Goal: Task Accomplishment & Management: Manage account settings

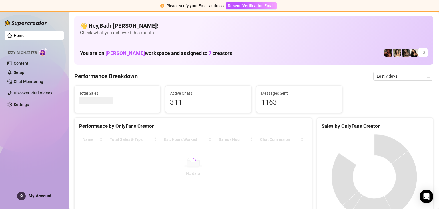
click at [37, 196] on span "My Account" at bounding box center [40, 195] width 23 height 5
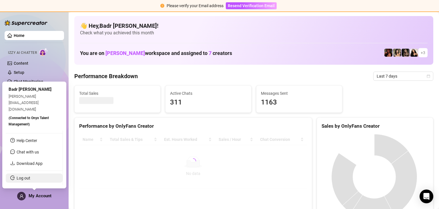
click at [26, 177] on link "Log out" at bounding box center [24, 178] width 14 height 5
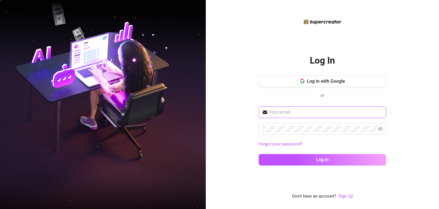
type input "[EMAIL_ADDRESS][DOMAIN_NAME]"
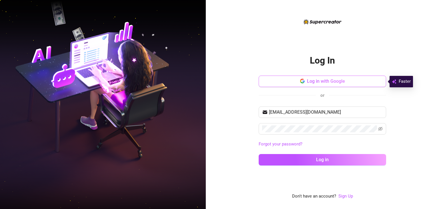
click at [303, 79] on icon "button" at bounding box center [301, 80] width 3 height 2
